Goal: Find specific page/section: Find specific page/section

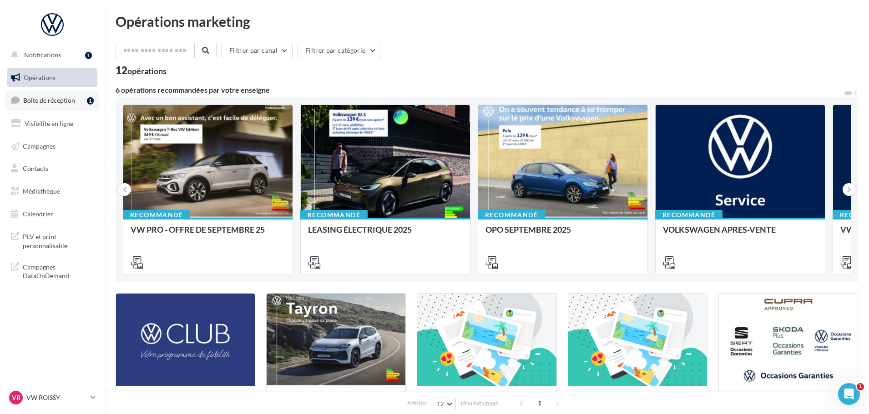
click at [57, 99] on span "Boîte de réception" at bounding box center [49, 100] width 52 height 8
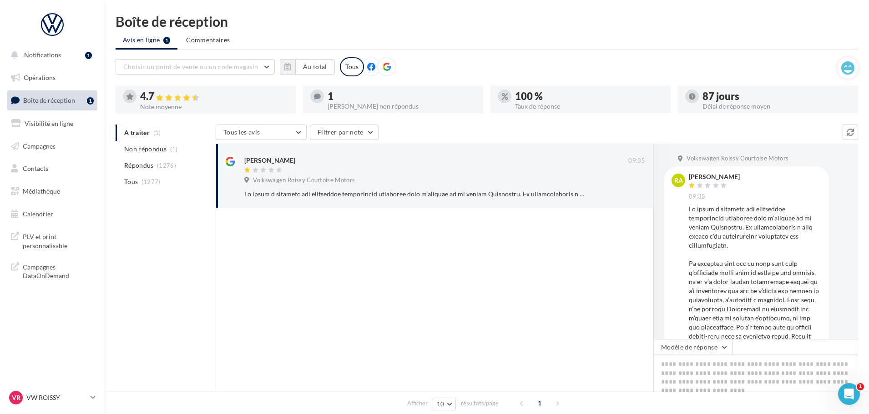
click at [53, 100] on span "Boîte de réception" at bounding box center [49, 100] width 52 height 8
